Goal: Task Accomplishment & Management: Manage account settings

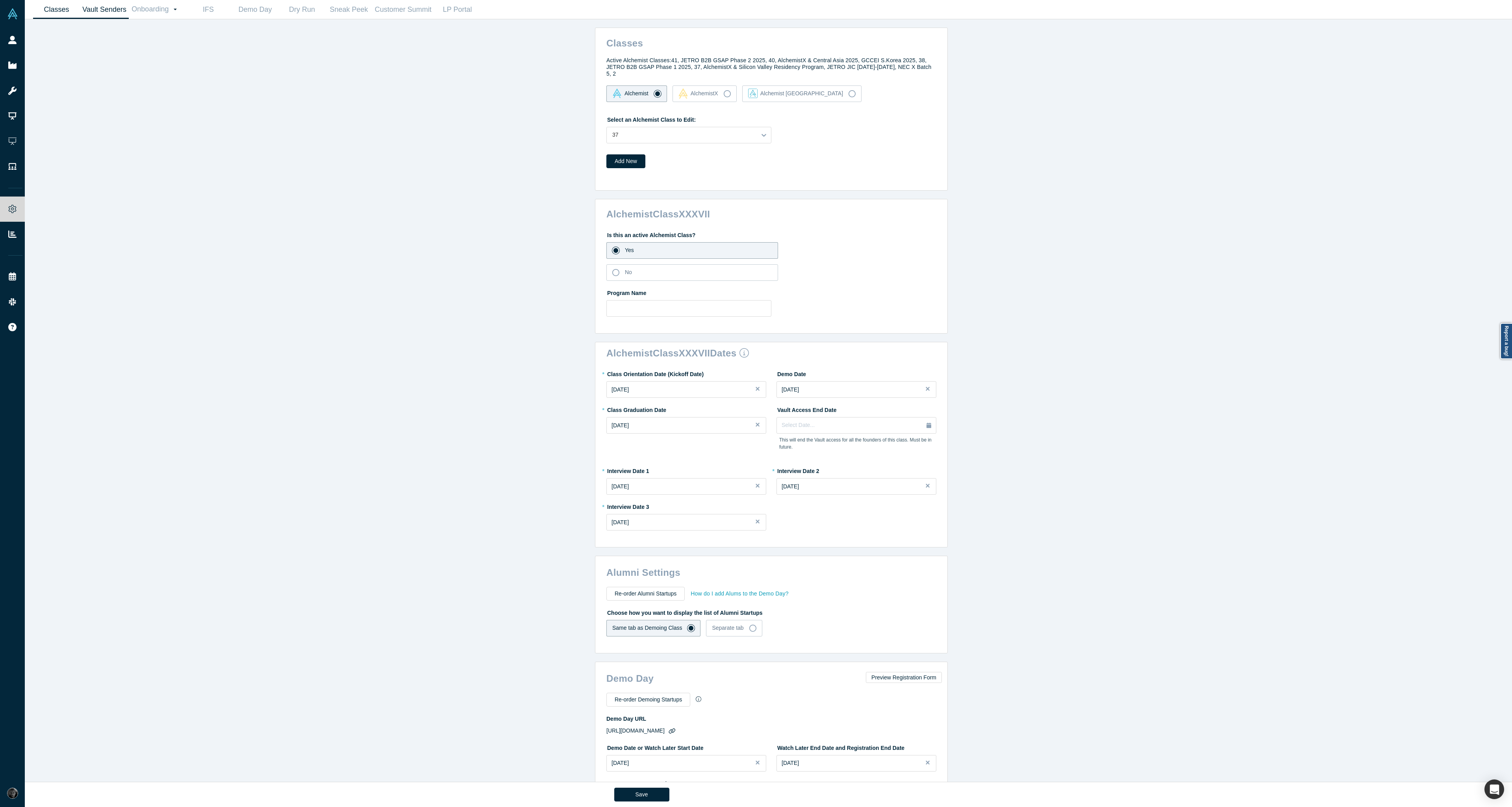
click at [106, 11] on link "Vault Senders" at bounding box center [104, 10] width 49 height 19
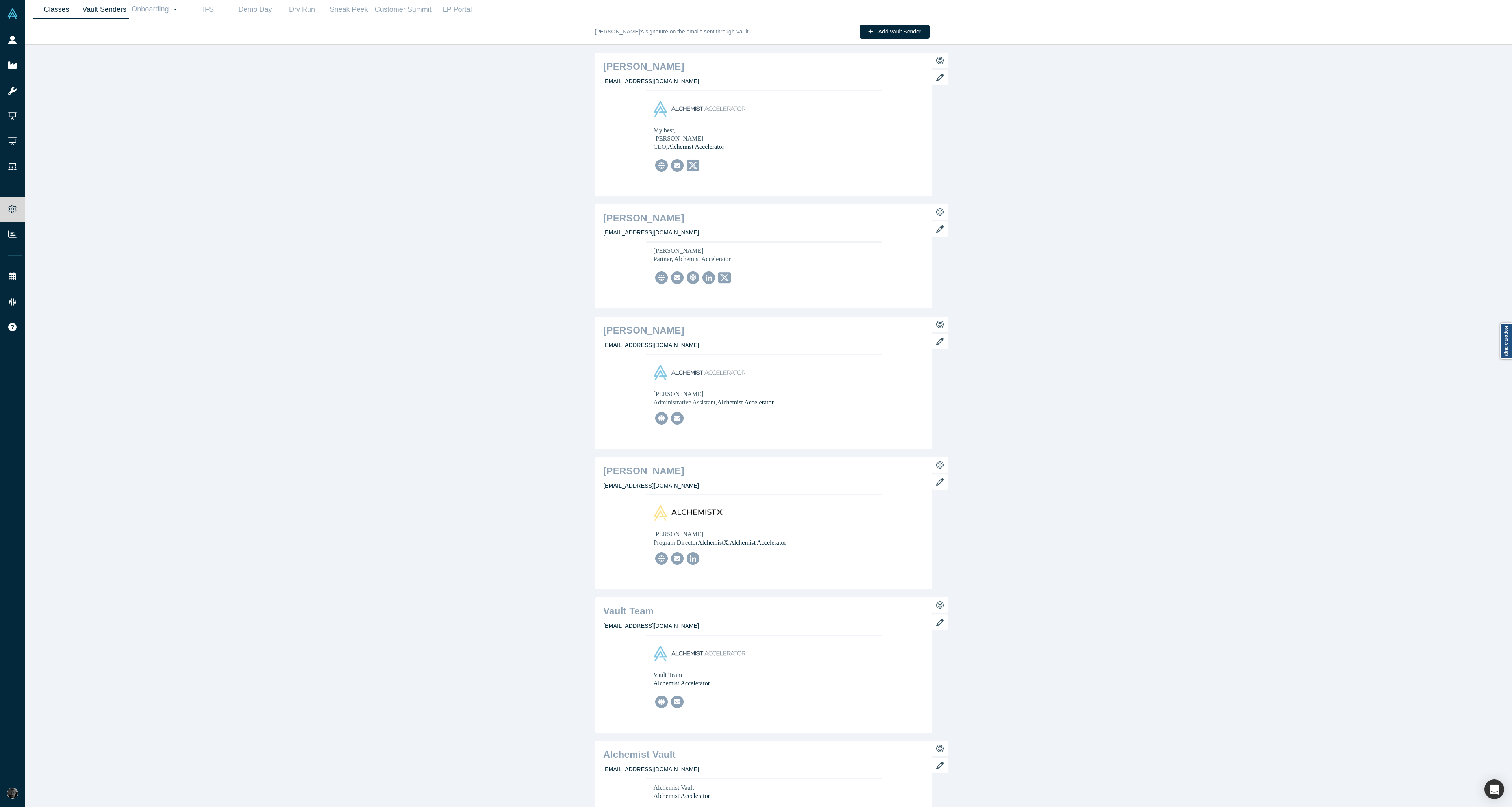
click at [58, 11] on link "Classes" at bounding box center [56, 10] width 47 height 19
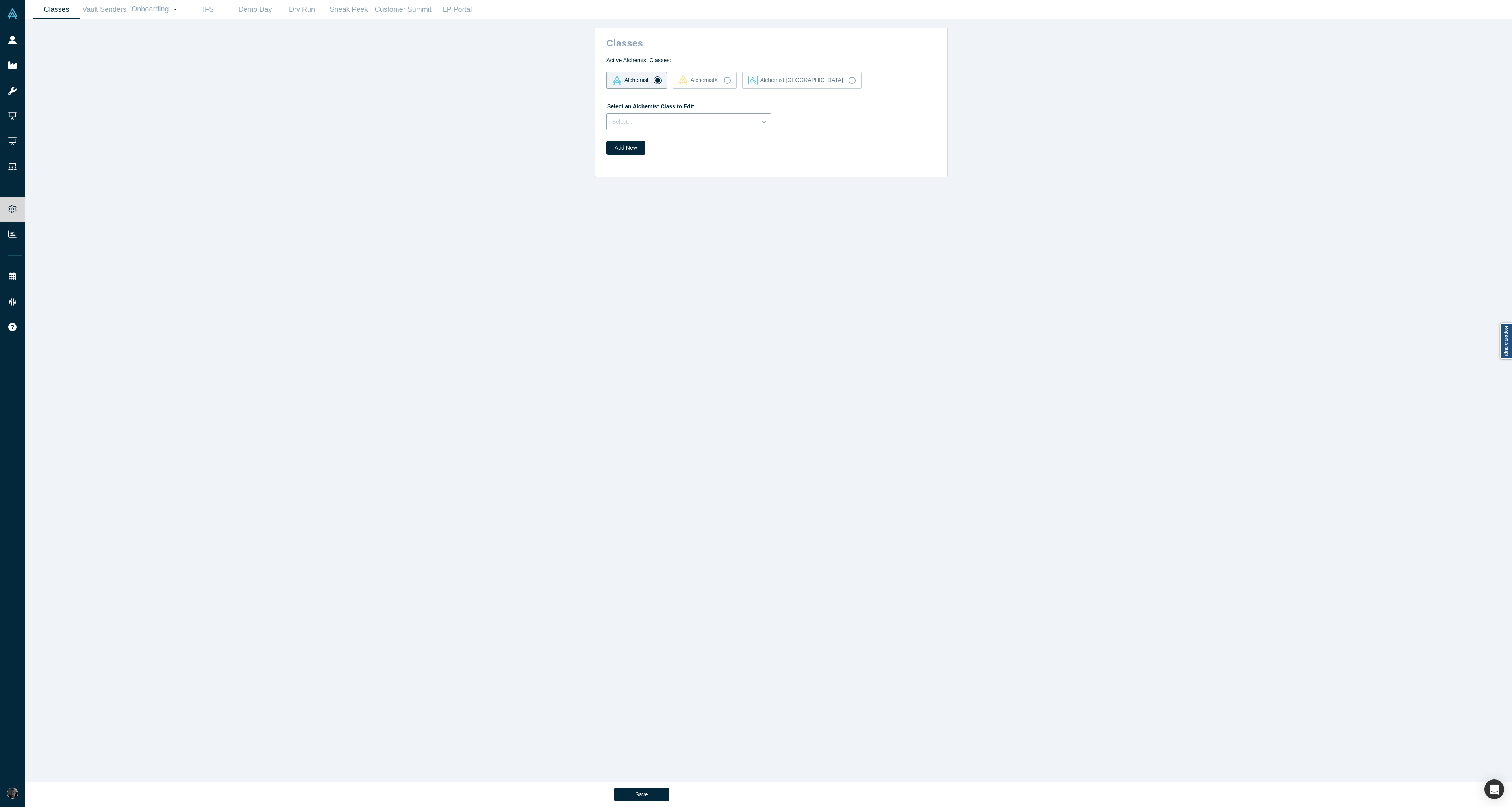
click at [742, 121] on div at bounding box center [681, 121] width 138 height 10
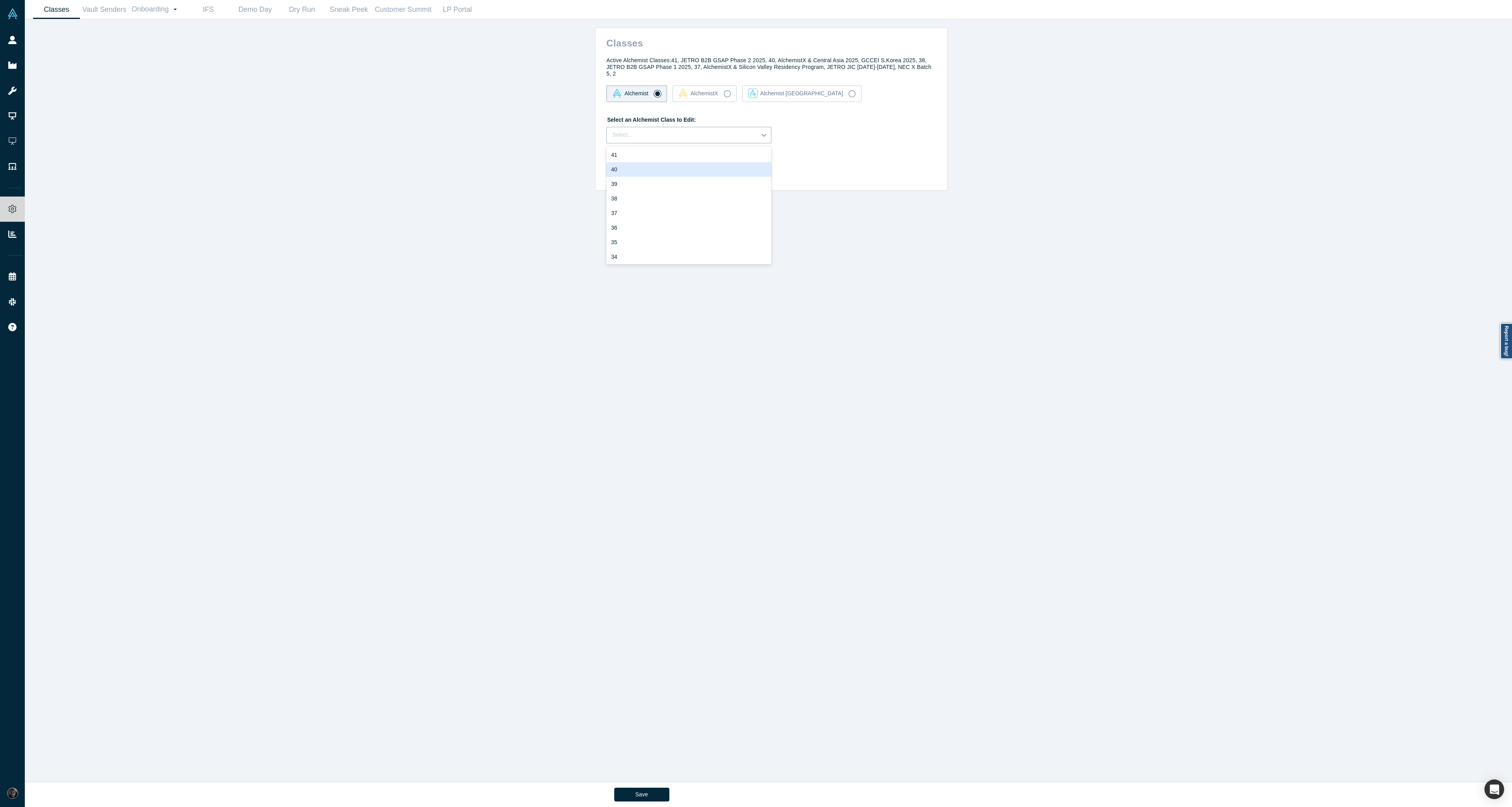
click at [675, 169] on div "40" at bounding box center [689, 169] width 165 height 15
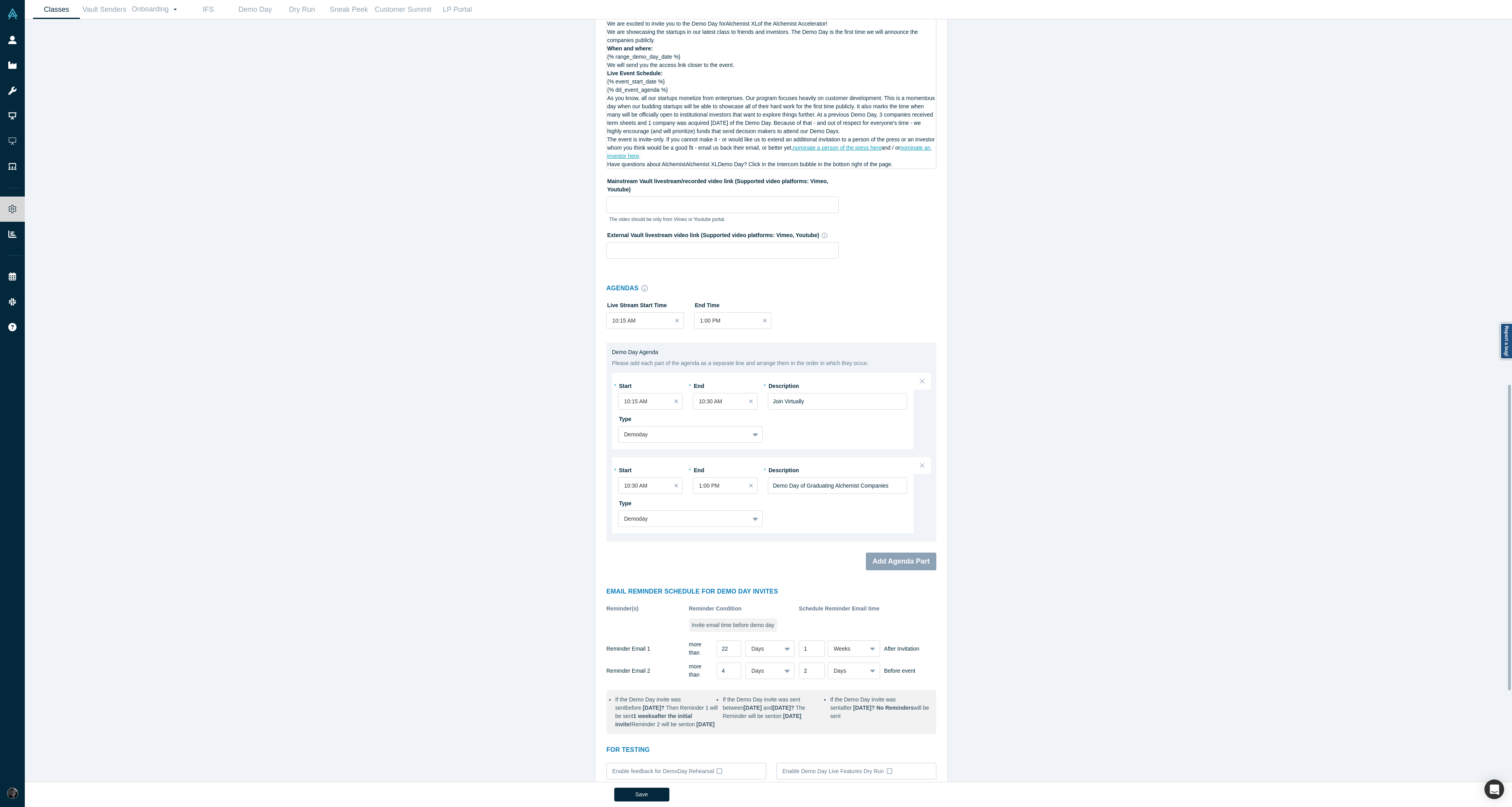
scroll to position [1137, 0]
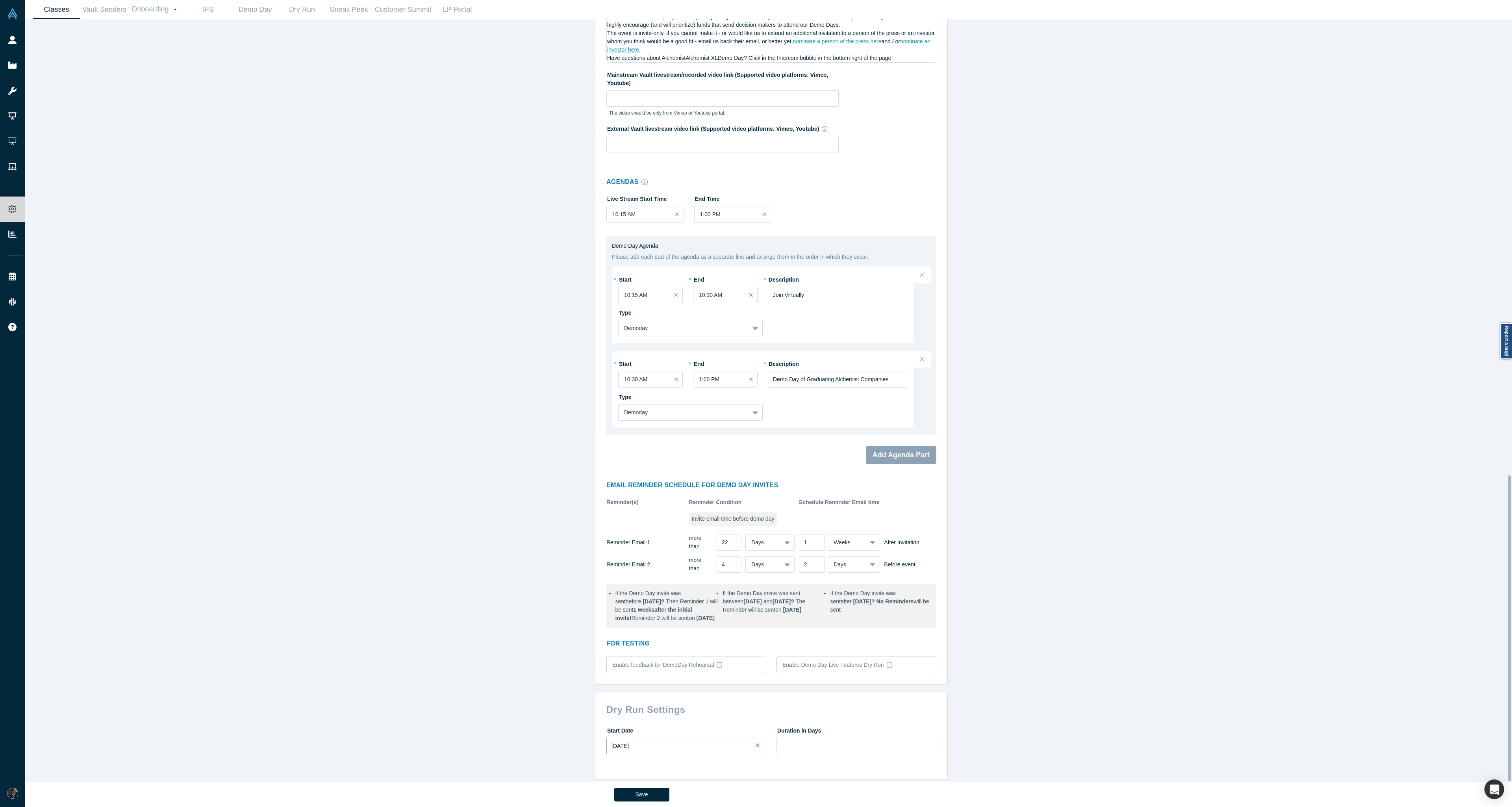
click at [666, 744] on button "Sep 05, 2025" at bounding box center [686, 746] width 160 height 17
click at [646, 703] on div "23" at bounding box center [645, 704] width 15 height 15
click at [798, 744] on input "number" at bounding box center [856, 746] width 160 height 17
type input "2"
type input "3"
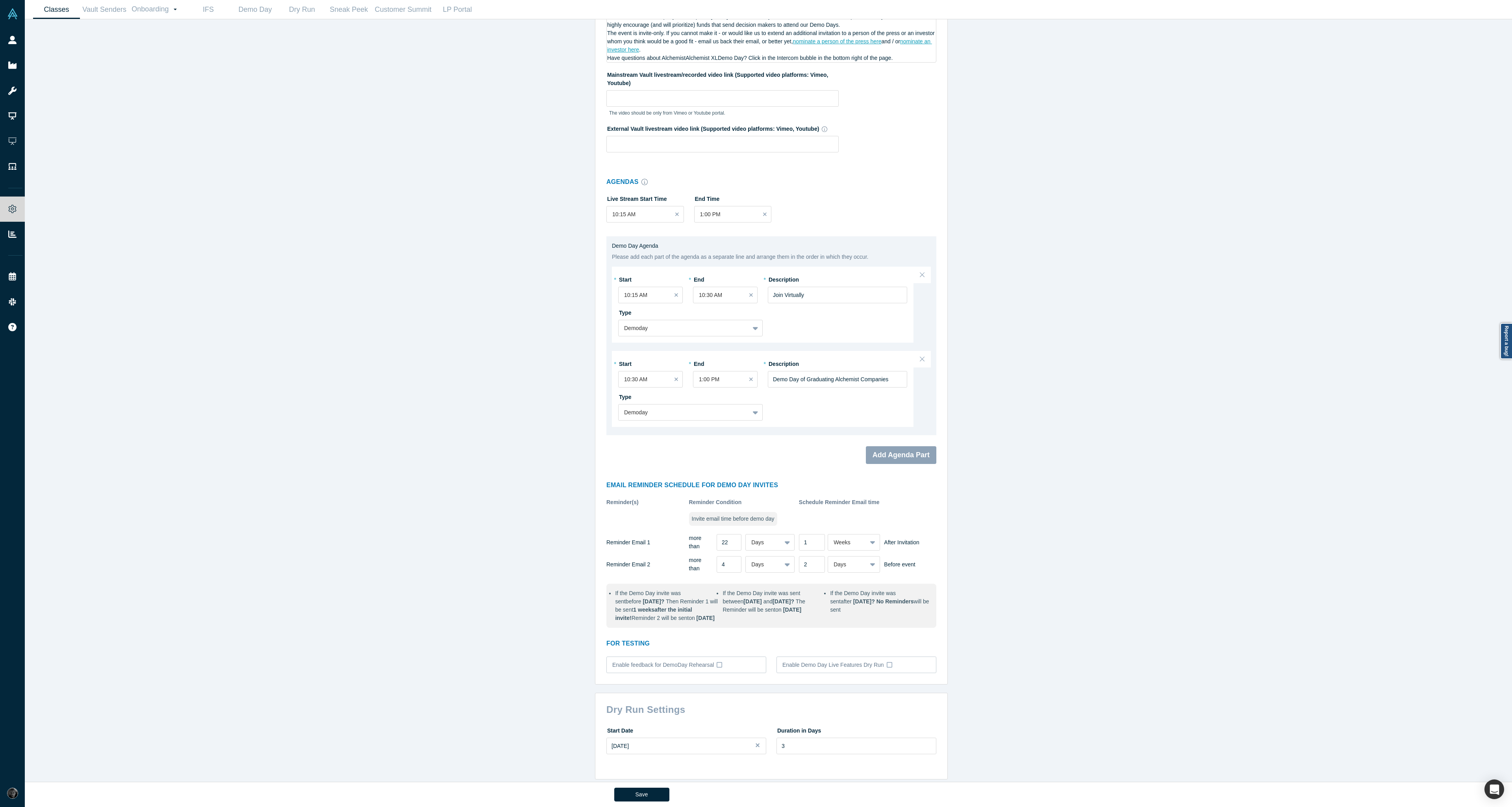
click at [646, 762] on div "Start Date Sep 23, 2025 Duration in Days 3" at bounding box center [771, 746] width 330 height 44
click at [636, 795] on button "Save" at bounding box center [641, 795] width 55 height 14
click at [725, 556] on input "4" at bounding box center [729, 564] width 25 height 17
click at [731, 556] on input "5" at bounding box center [729, 564] width 25 height 17
click at [731, 556] on input "6" at bounding box center [729, 564] width 25 height 17
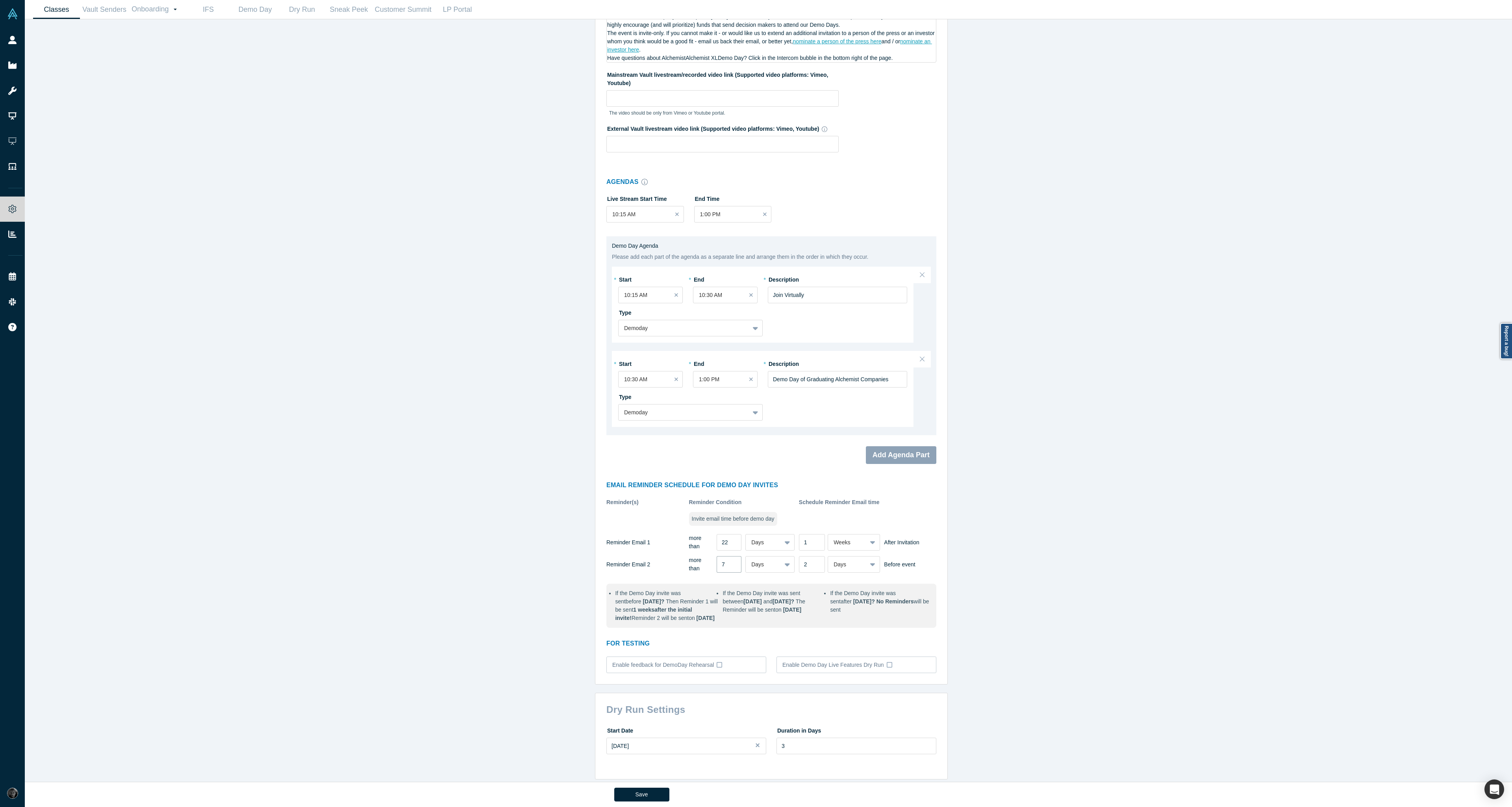
type input "7"
click at [731, 556] on input "7" at bounding box center [729, 564] width 25 height 17
click at [813, 556] on input "3" at bounding box center [812, 564] width 26 height 17
click at [813, 556] on input "4" at bounding box center [812, 564] width 26 height 17
click at [812, 556] on input "3" at bounding box center [812, 564] width 26 height 17
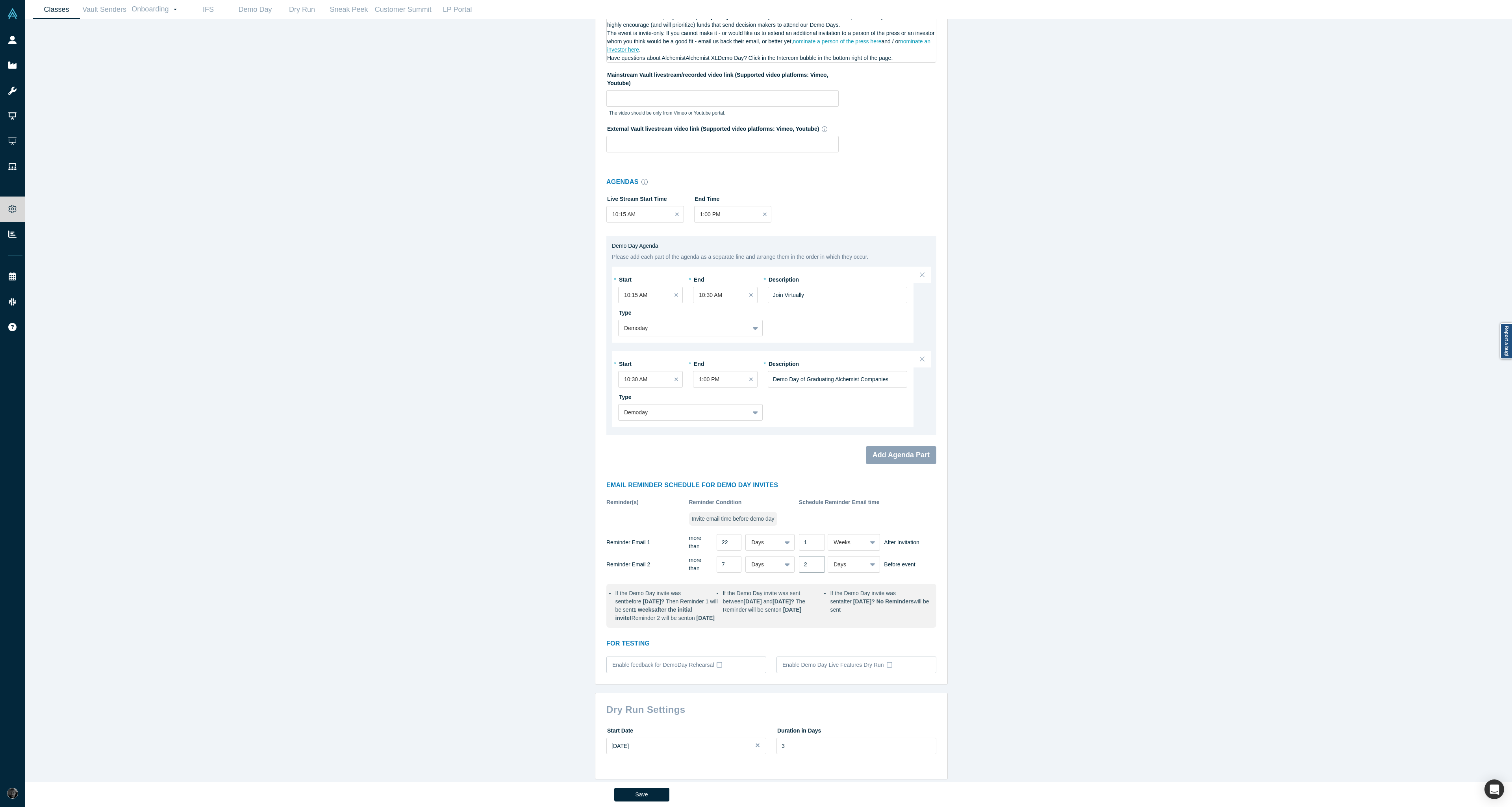
click at [812, 556] on input "2" at bounding box center [812, 564] width 26 height 17
click at [812, 556] on input "1" at bounding box center [812, 564] width 26 height 17
click at [814, 556] on input "2" at bounding box center [812, 564] width 26 height 17
click at [814, 556] on input "3" at bounding box center [812, 564] width 26 height 17
type input "4"
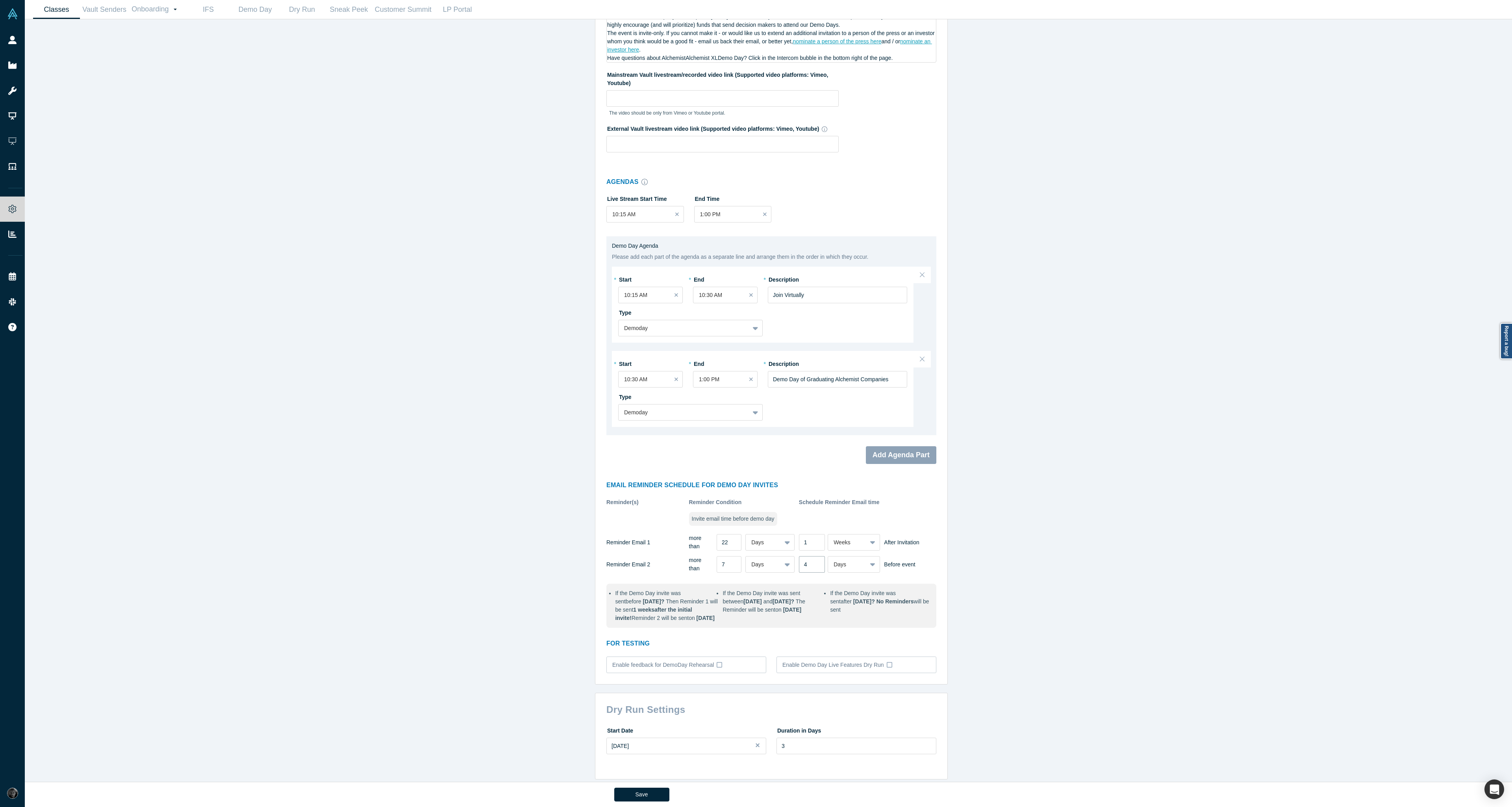
click at [814, 556] on input "4" at bounding box center [812, 564] width 26 height 17
click at [1110, 650] on div "Classes Active Alchemist Classes: 41, JETRO B2B GSAP Phase 2 2025, 40, Alchemis…" at bounding box center [771, 403] width 1493 height 768
drag, startPoint x: 636, startPoint y: 793, endPoint x: 687, endPoint y: 793, distance: 51.0
click at [687, 793] on div "Save" at bounding box center [768, 794] width 309 height 25
click at [657, 796] on button "Save" at bounding box center [641, 795] width 55 height 14
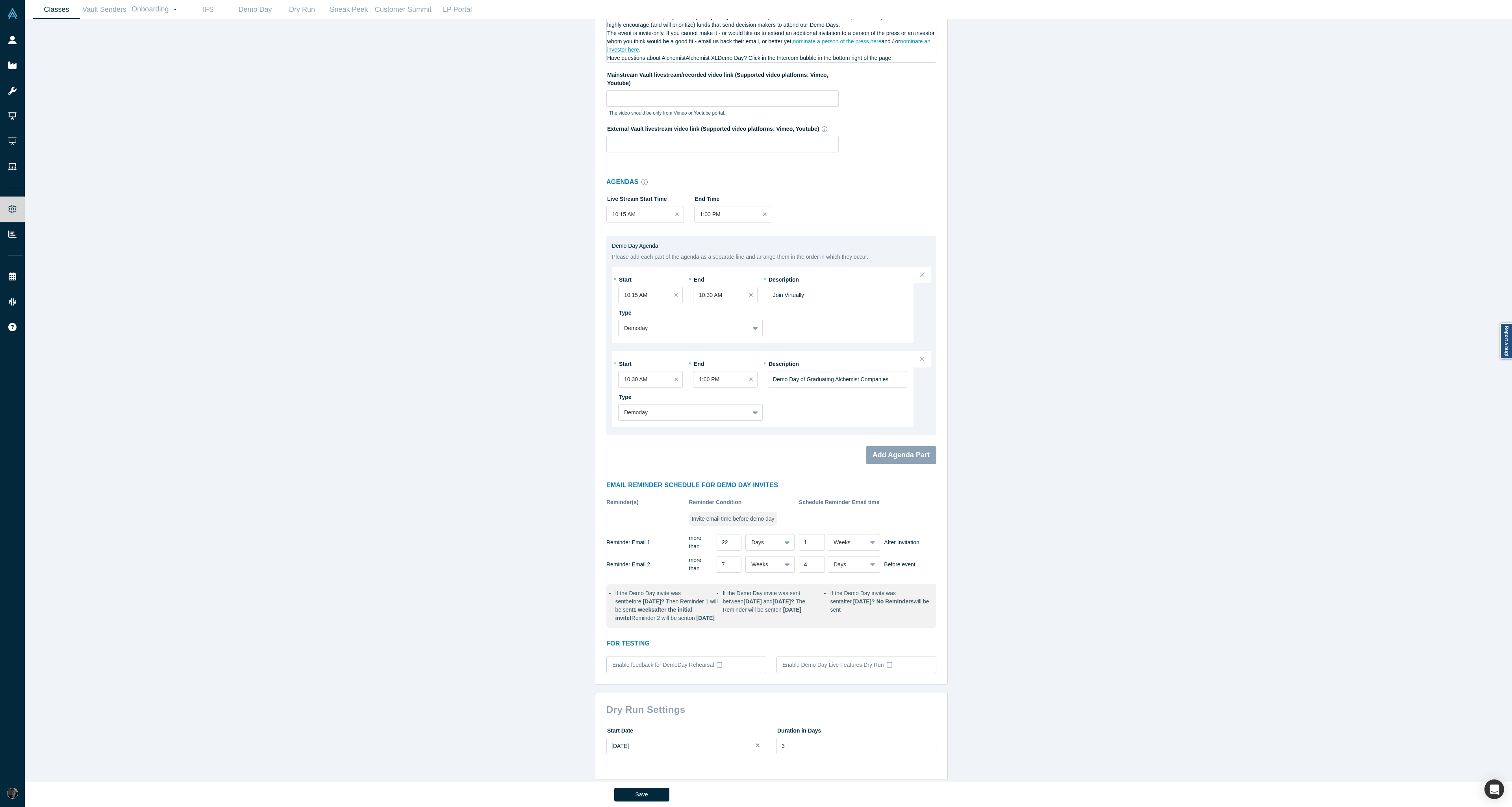
type input "1"
click at [1081, 468] on div "Classes Active Alchemist Classes: 41, JETRO B2B GSAP Phase 2 2025, 40, Alchemis…" at bounding box center [771, 403] width 1493 height 768
